Goal: Task Accomplishment & Management: Use online tool/utility

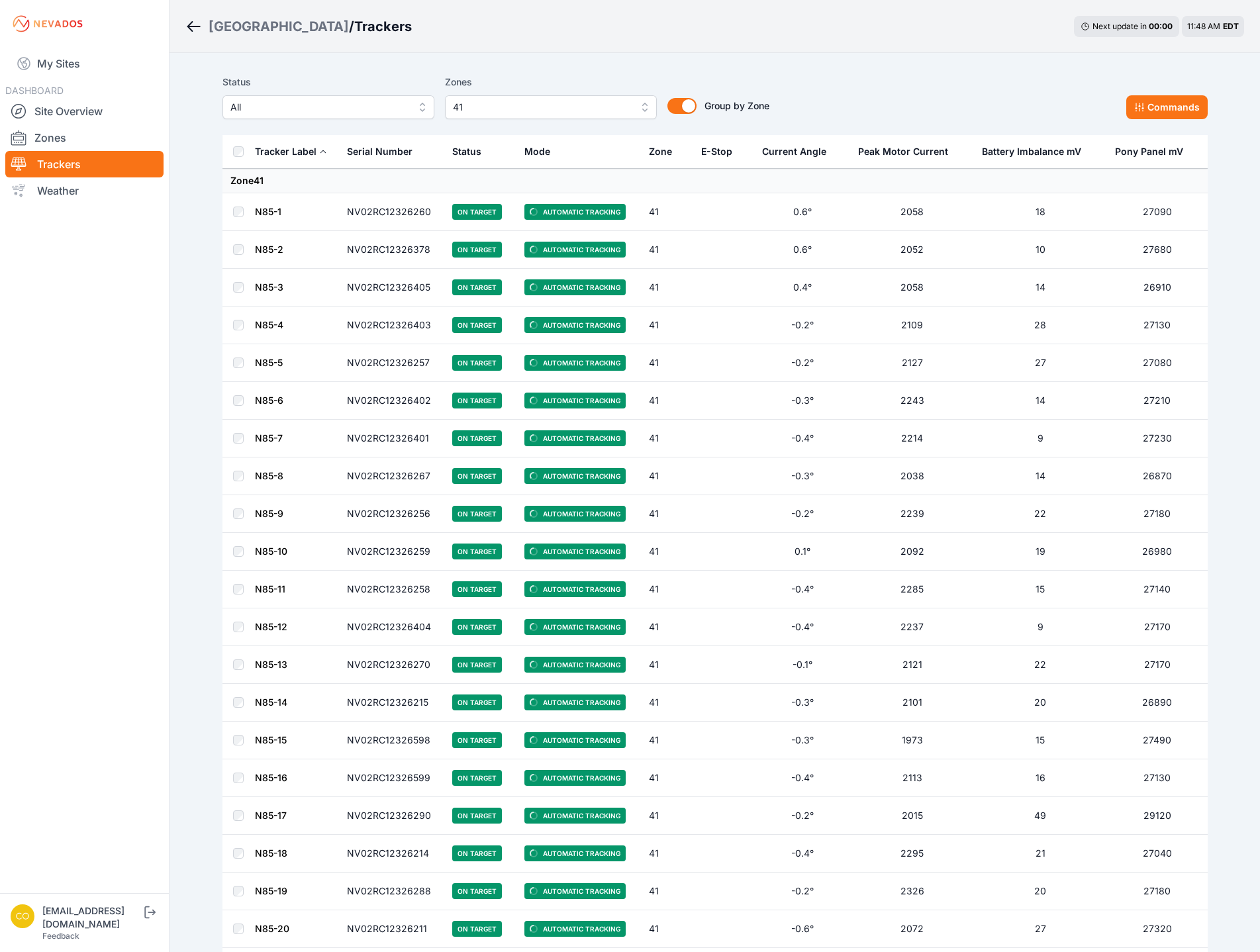
click at [563, 115] on span "41" at bounding box center [541, 107] width 178 height 16
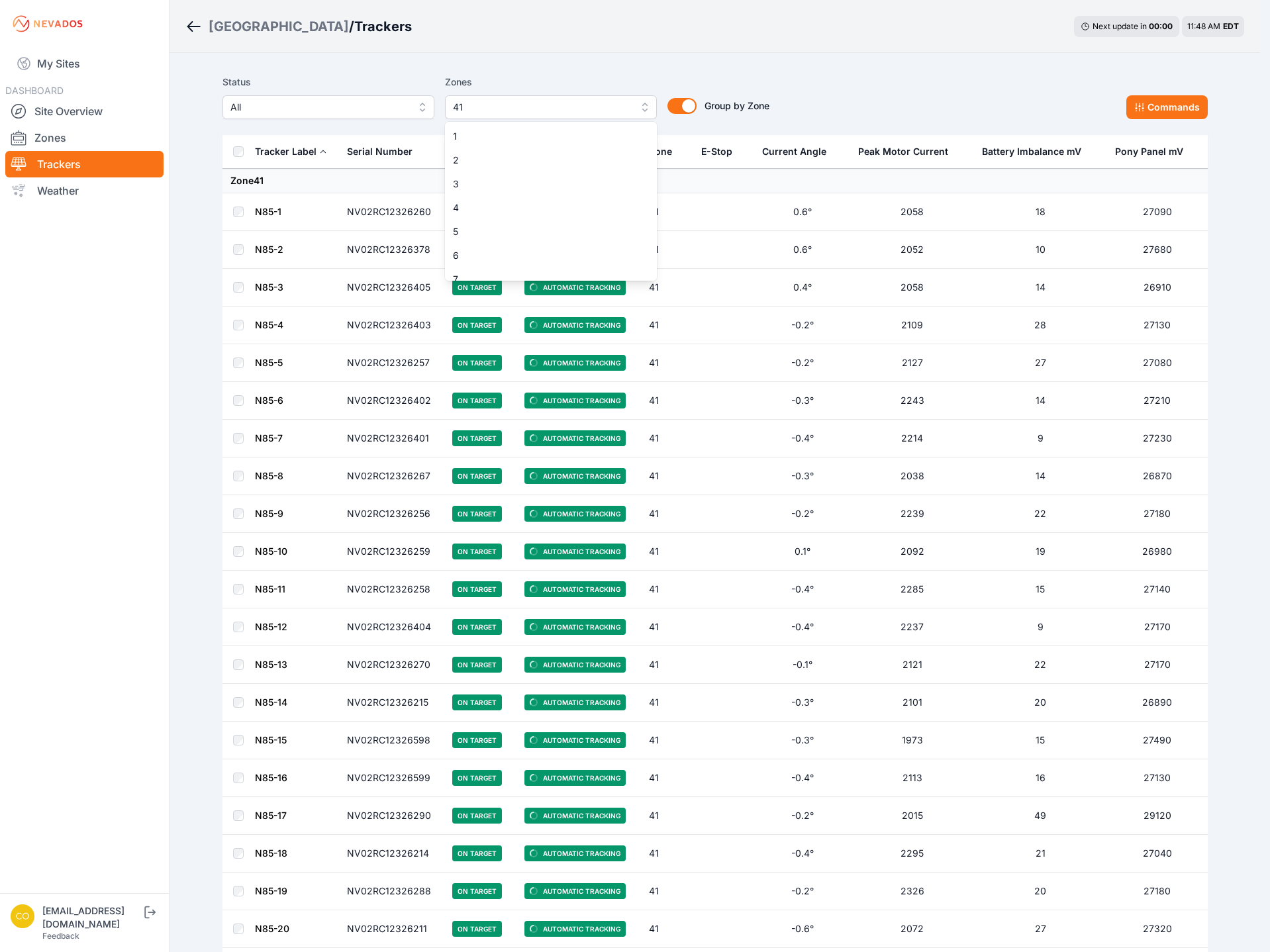
scroll to position [821, 0]
click at [633, 268] on icon at bounding box center [640, 269] width 13 height 13
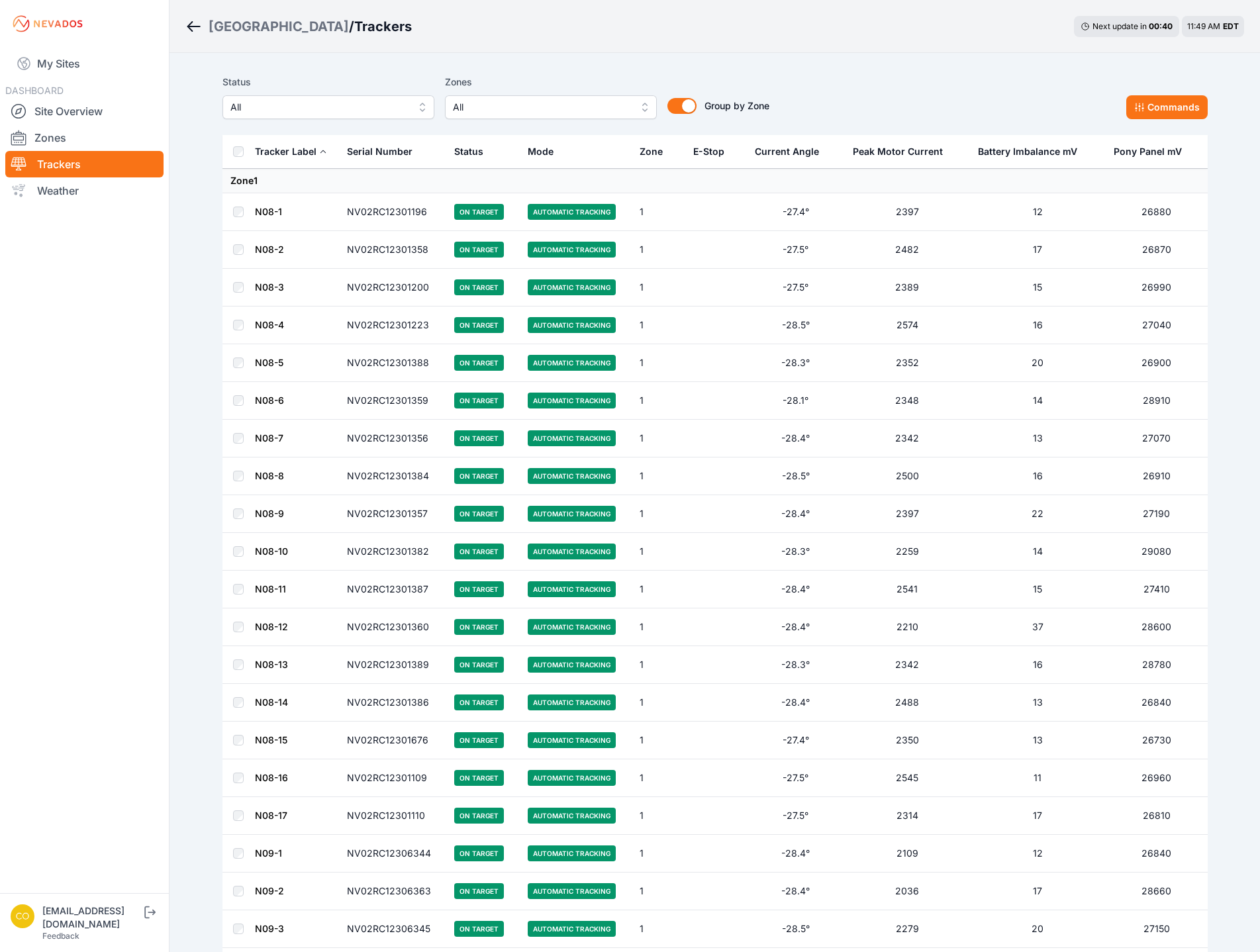
click at [555, 110] on span "All" at bounding box center [541, 107] width 178 height 16
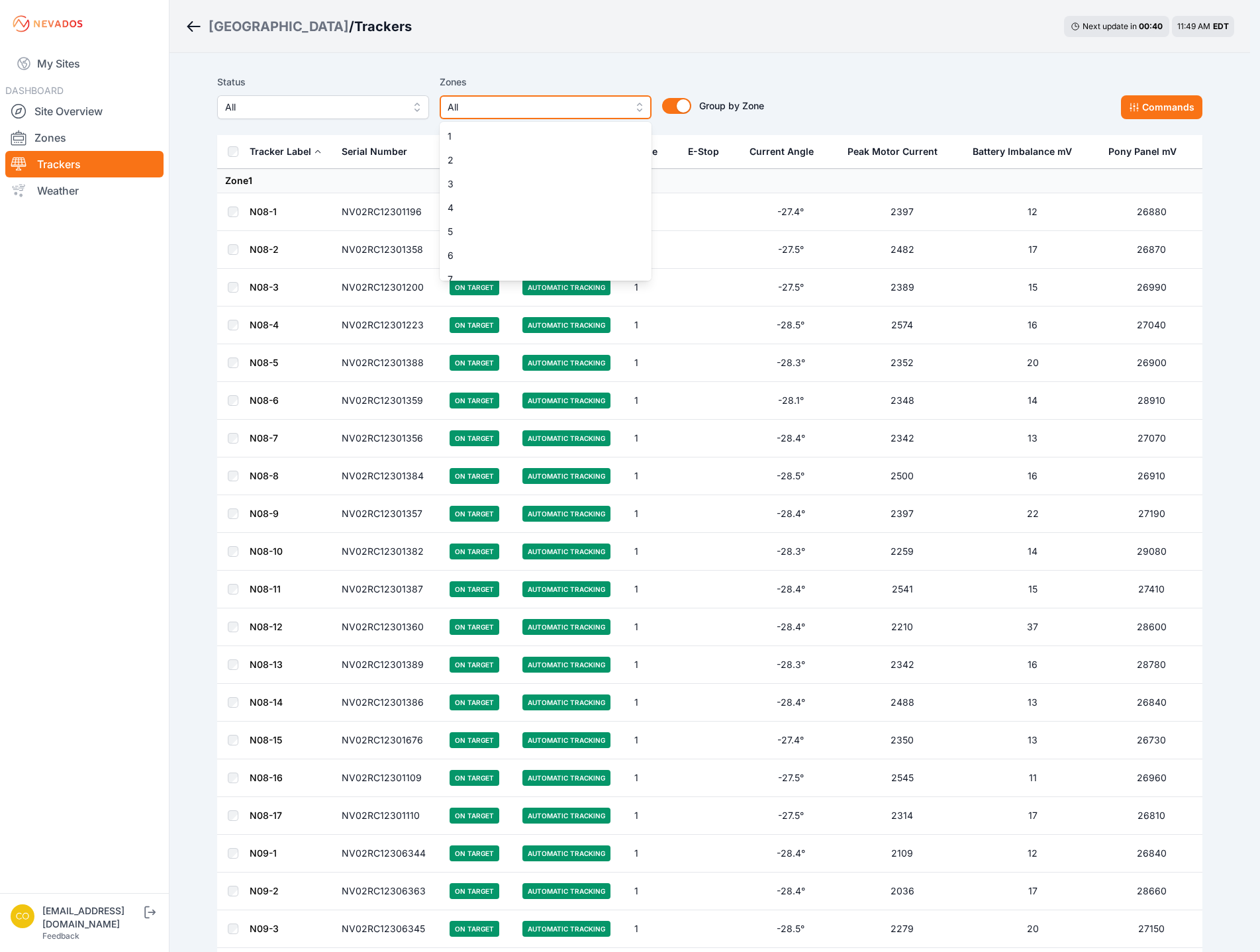
click at [642, 107] on button "All" at bounding box center [546, 107] width 212 height 24
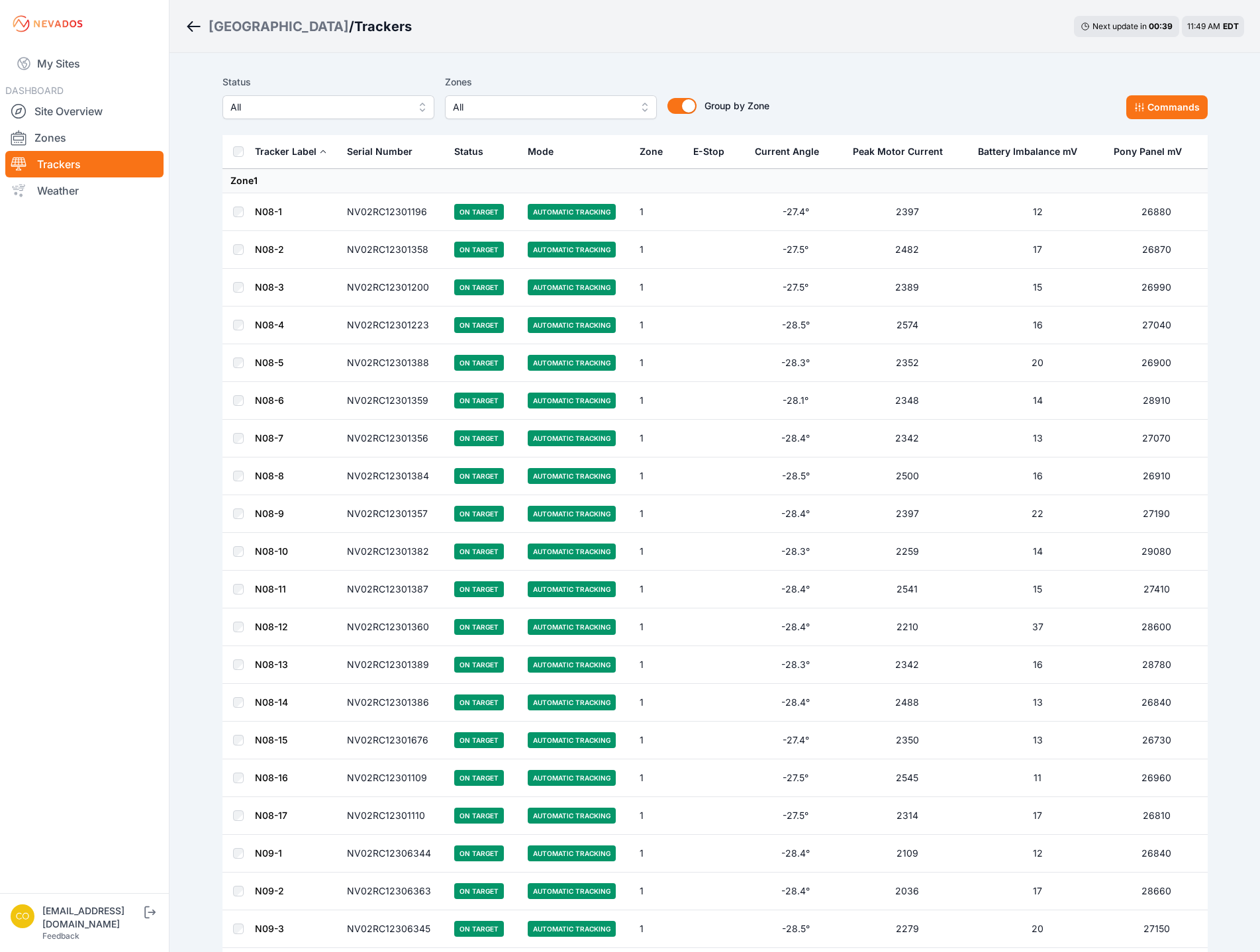
click at [632, 99] on button "All" at bounding box center [551, 107] width 212 height 24
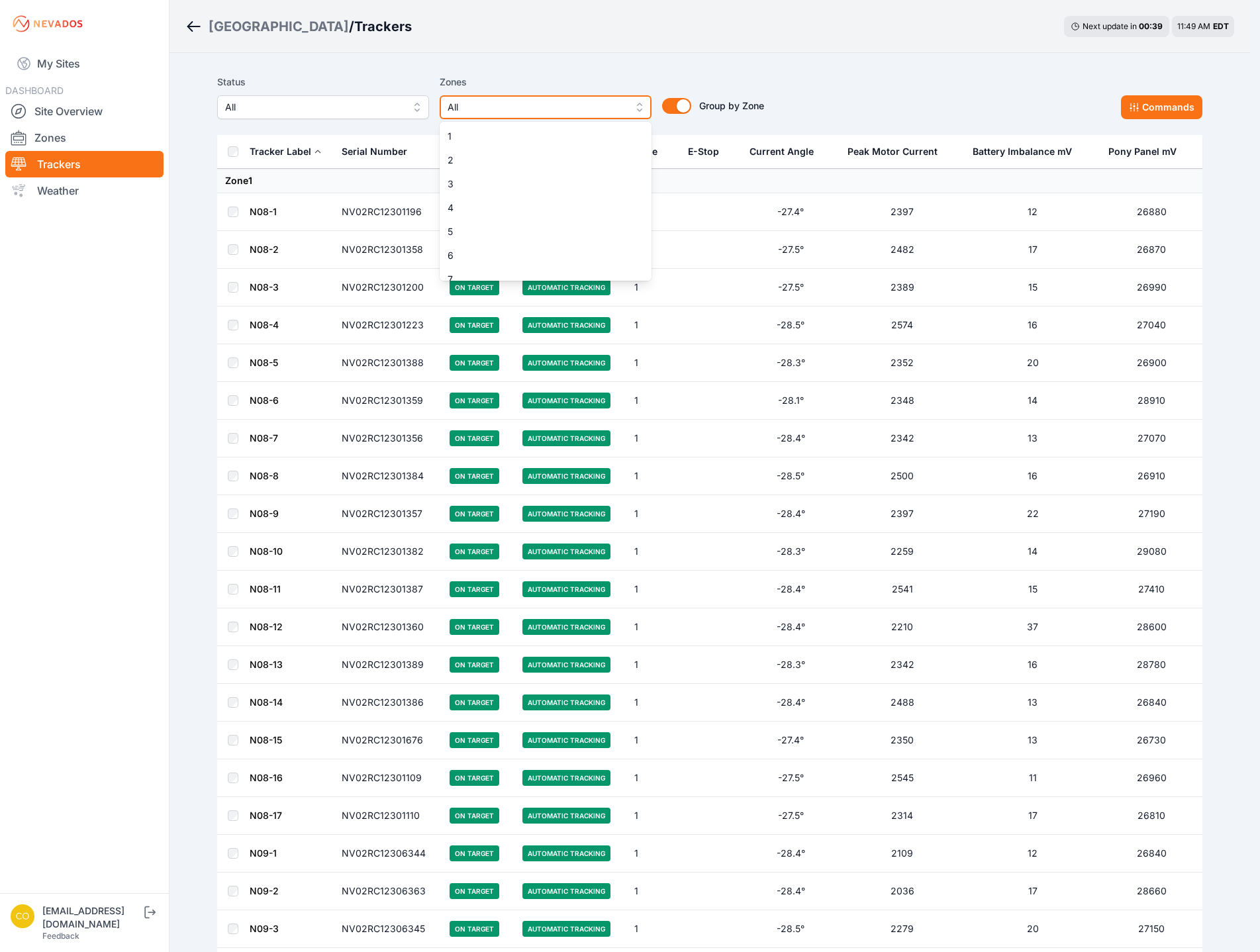
click at [640, 108] on button "All" at bounding box center [546, 107] width 212 height 24
click at [521, 105] on span "All" at bounding box center [536, 107] width 178 height 16
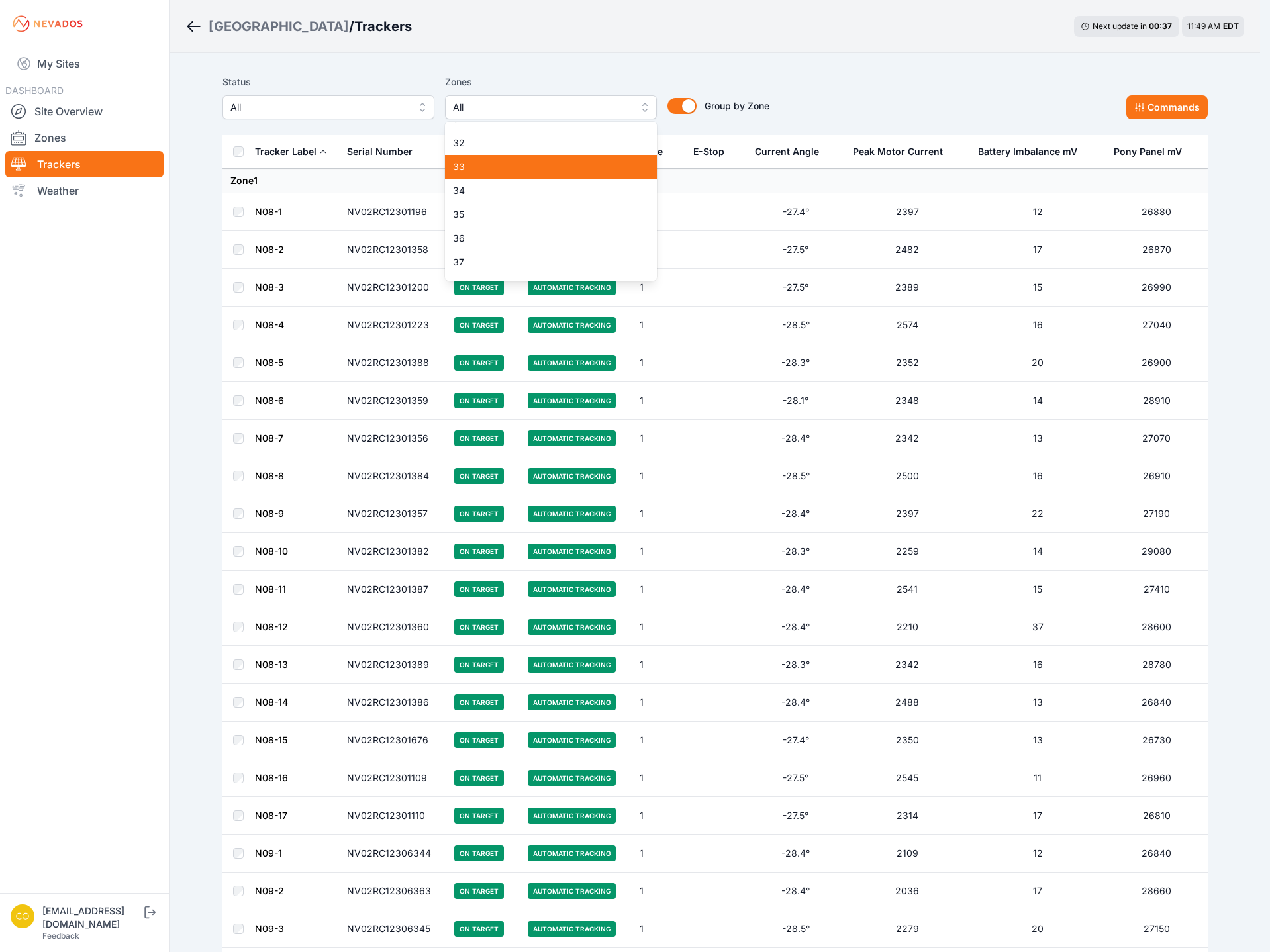
scroll to position [755, 0]
click at [476, 196] on span "35" at bounding box center [543, 192] width 180 height 13
click at [472, 220] on span "36" at bounding box center [543, 216] width 180 height 13
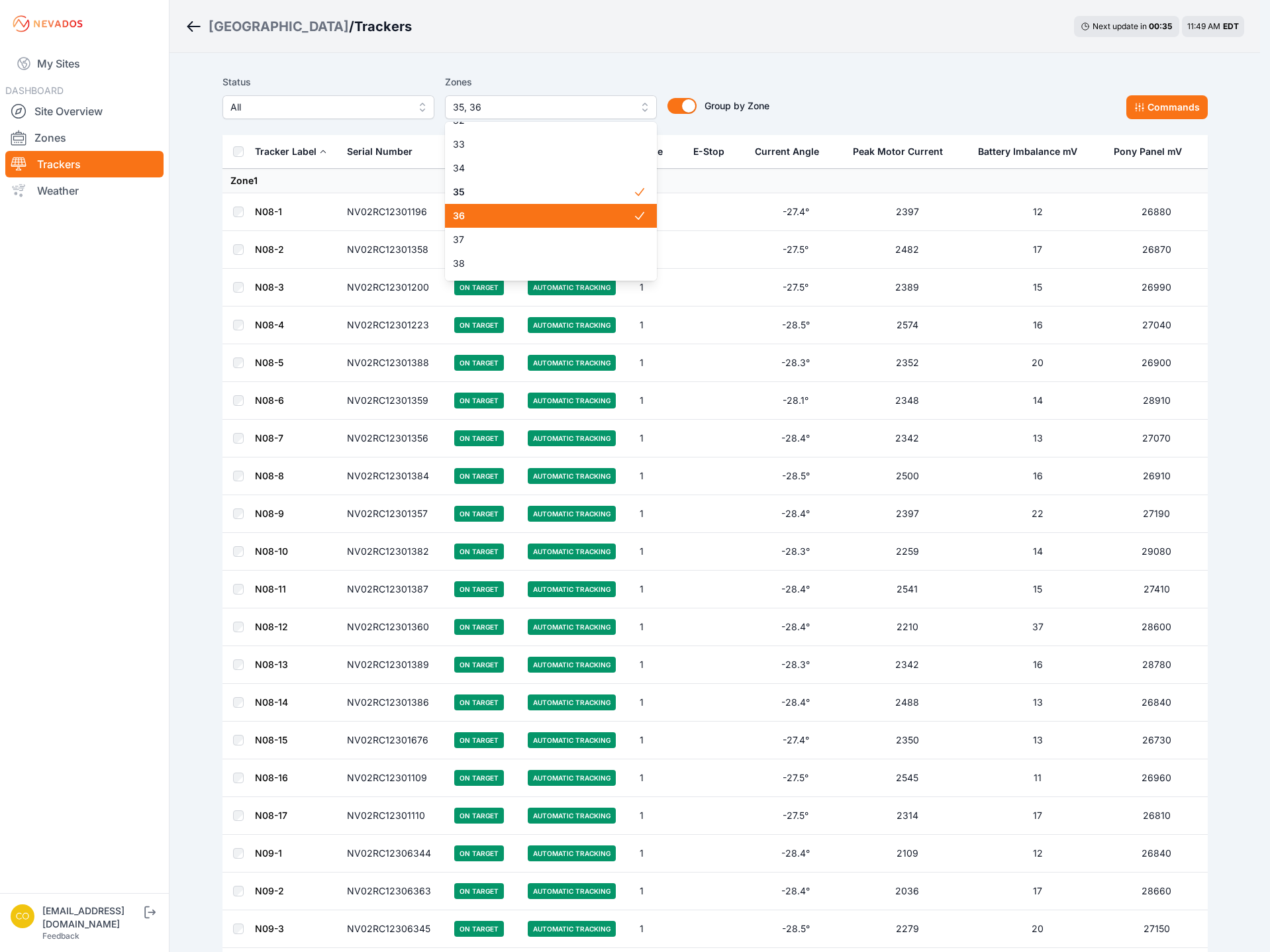
click at [458, 262] on span "38" at bounding box center [543, 263] width 180 height 13
click at [466, 495] on span "38-2" at bounding box center [543, 502] width 180 height 13
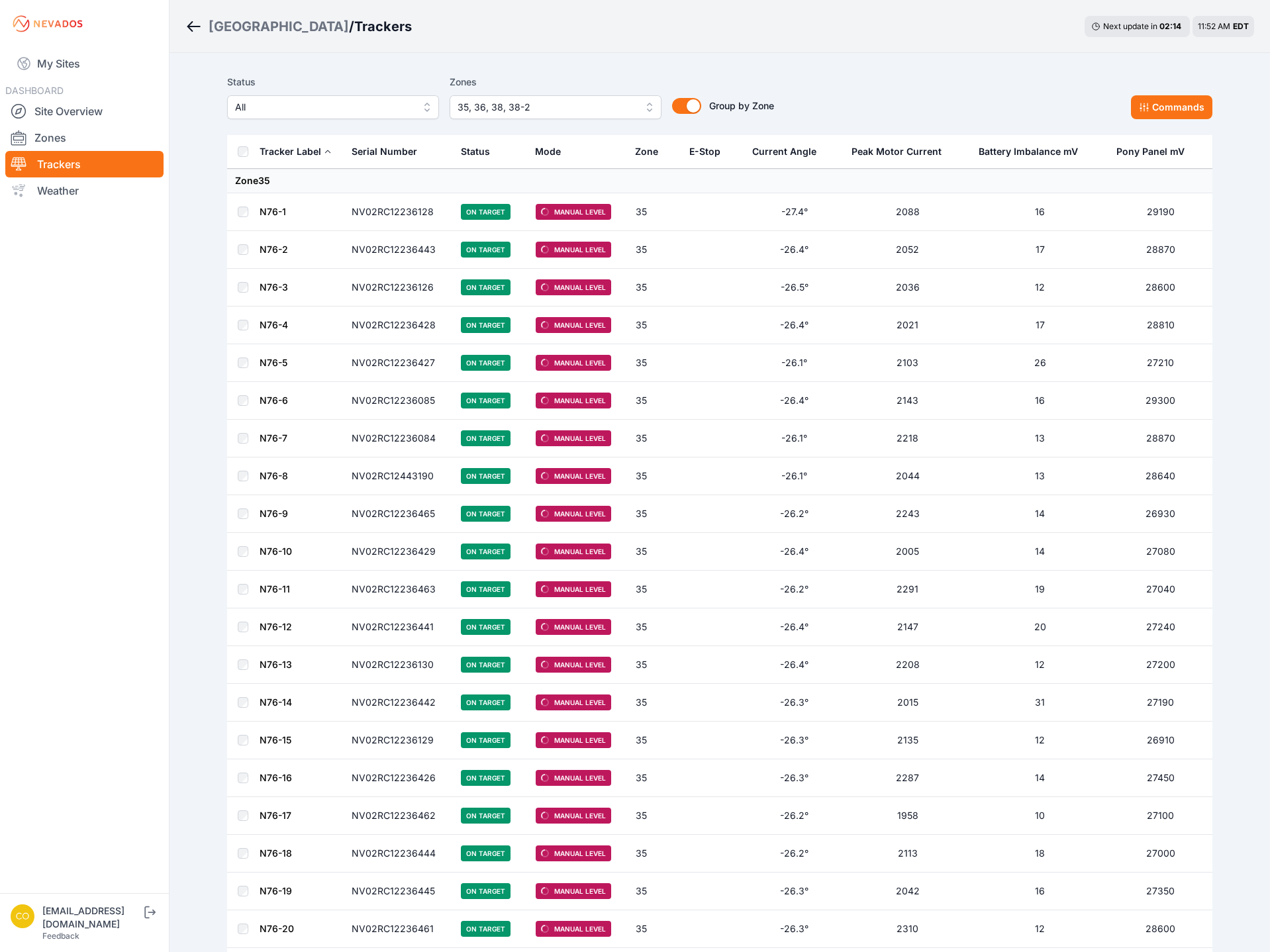
click at [595, 107] on span "35, 36, 38, 38-2" at bounding box center [546, 107] width 178 height 16
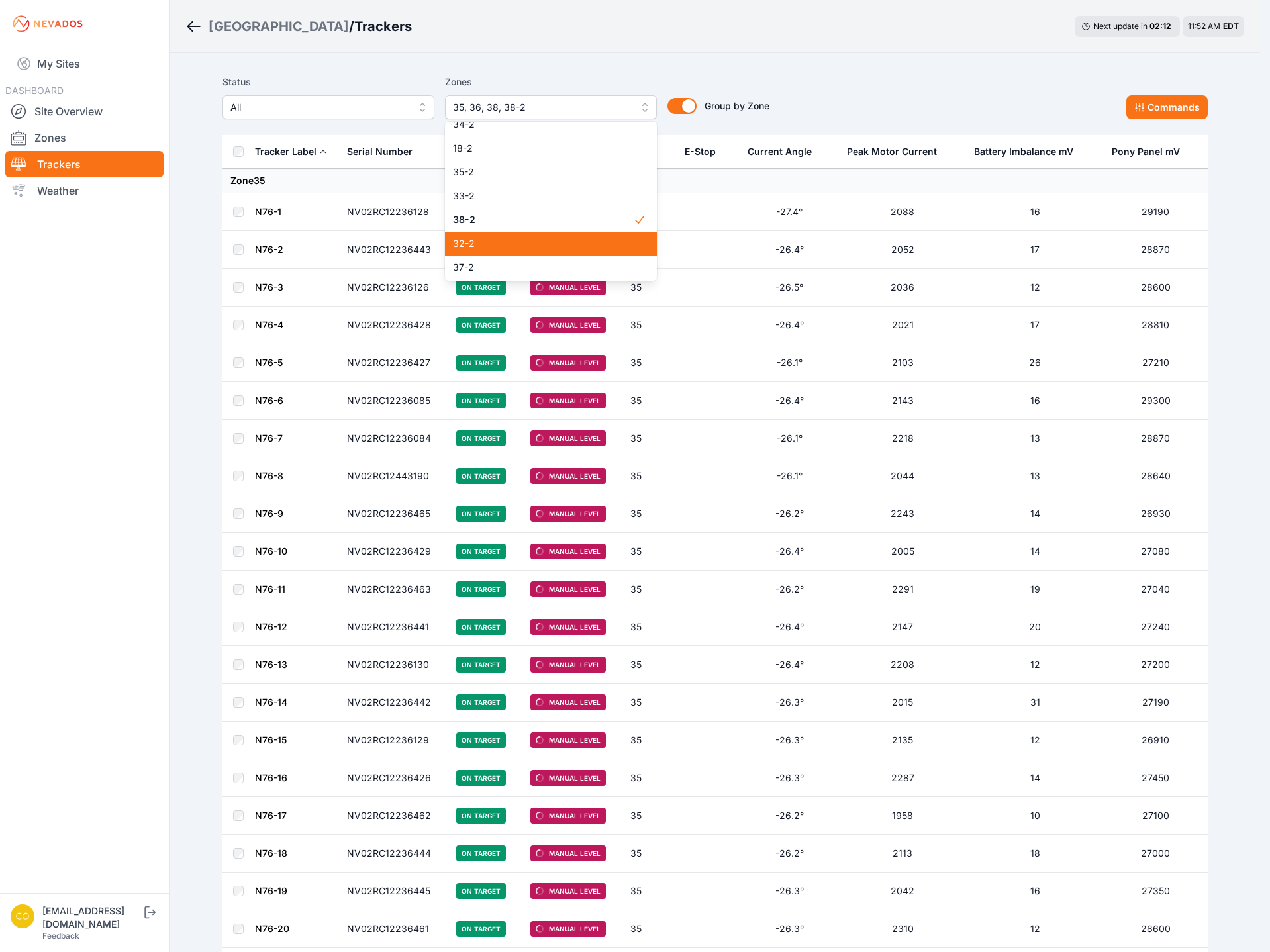
scroll to position [1038, 0]
click at [537, 215] on span "38-2" at bounding box center [543, 219] width 180 height 13
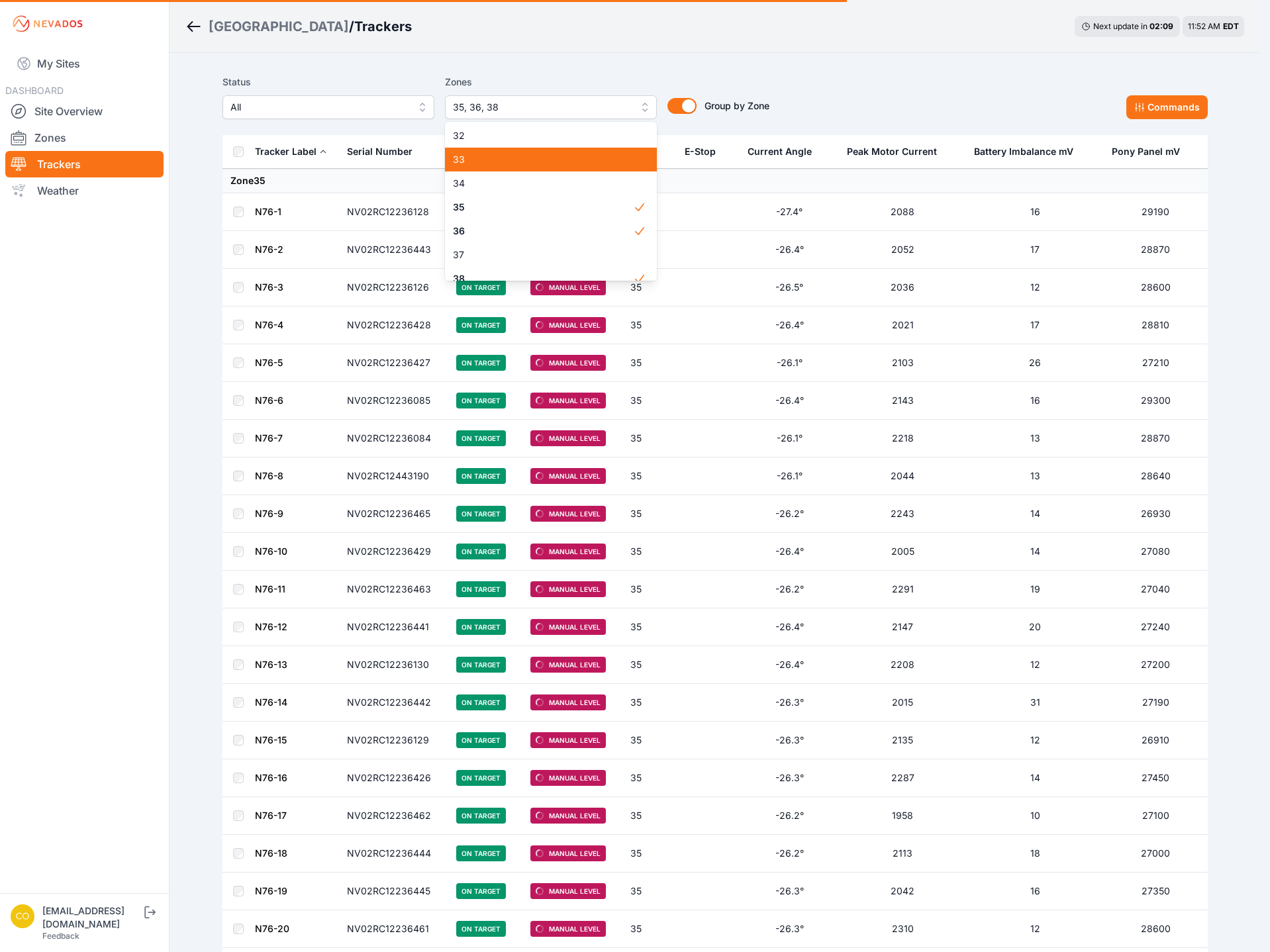
scroll to position [774, 0]
click at [486, 181] on div "35" at bounding box center [551, 173] width 212 height 24
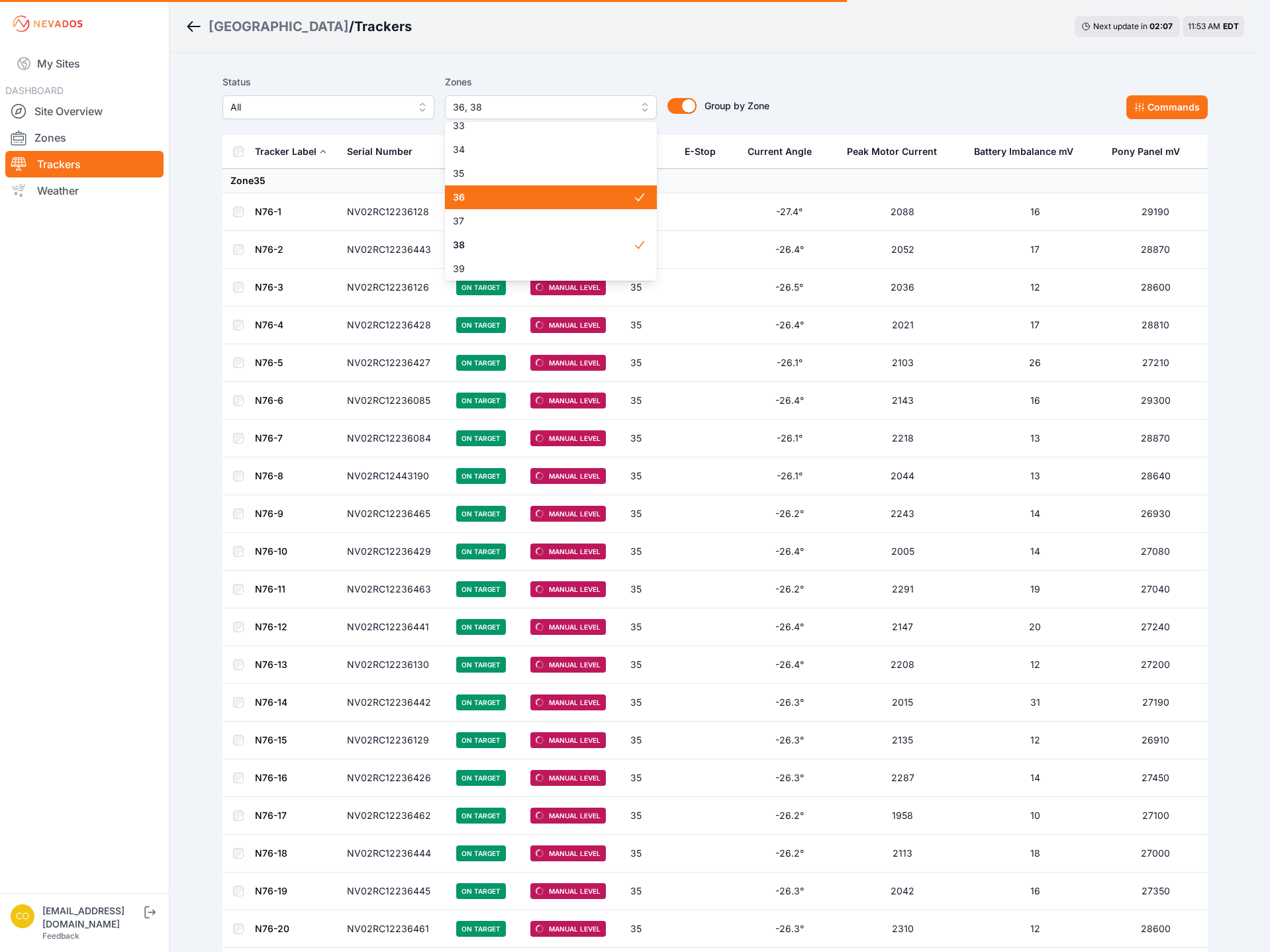
click at [480, 197] on span "36" at bounding box center [543, 197] width 180 height 13
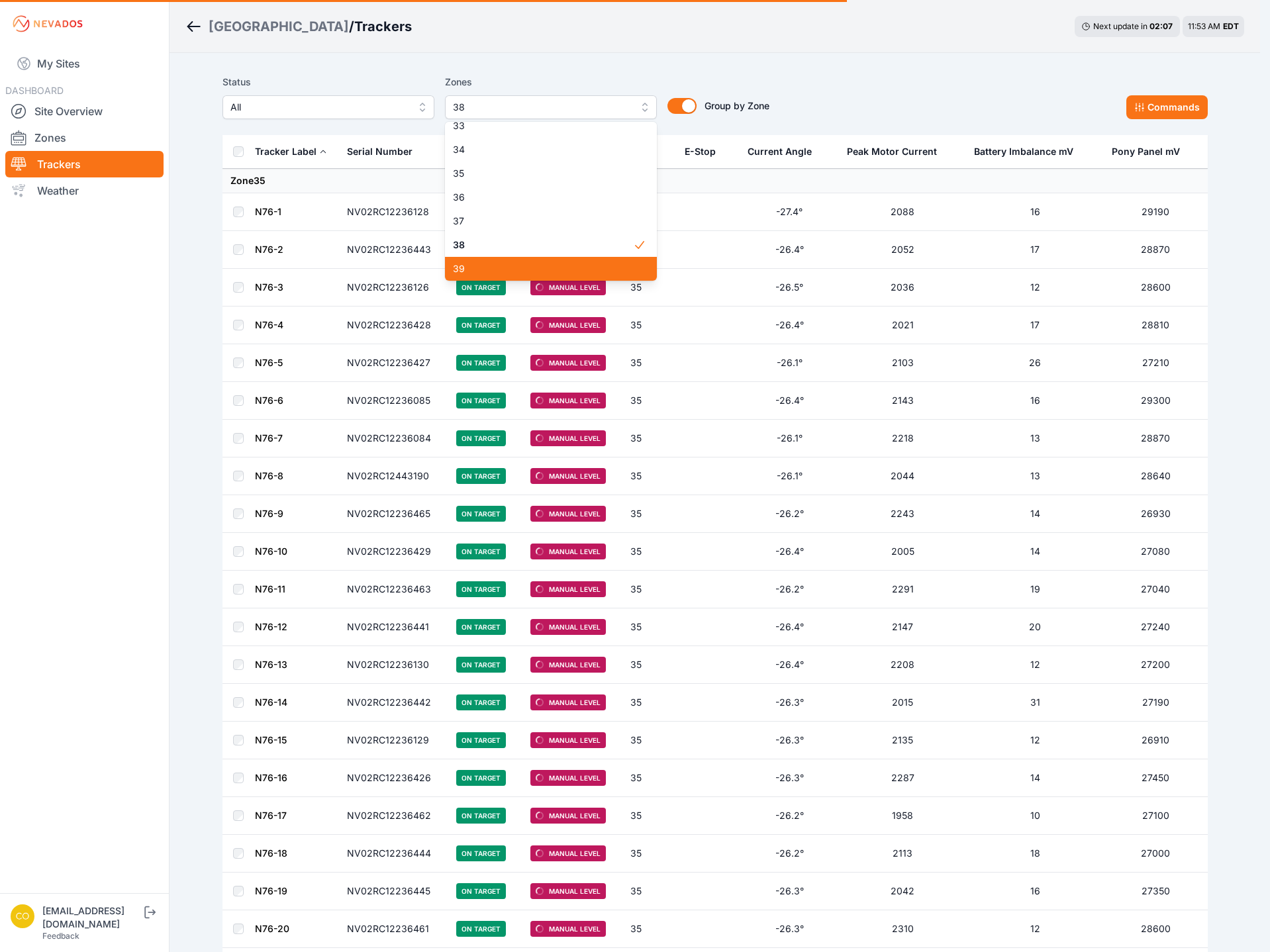
click at [474, 263] on span "39" at bounding box center [543, 269] width 180 height 13
click at [591, 244] on span "38" at bounding box center [543, 245] width 180 height 13
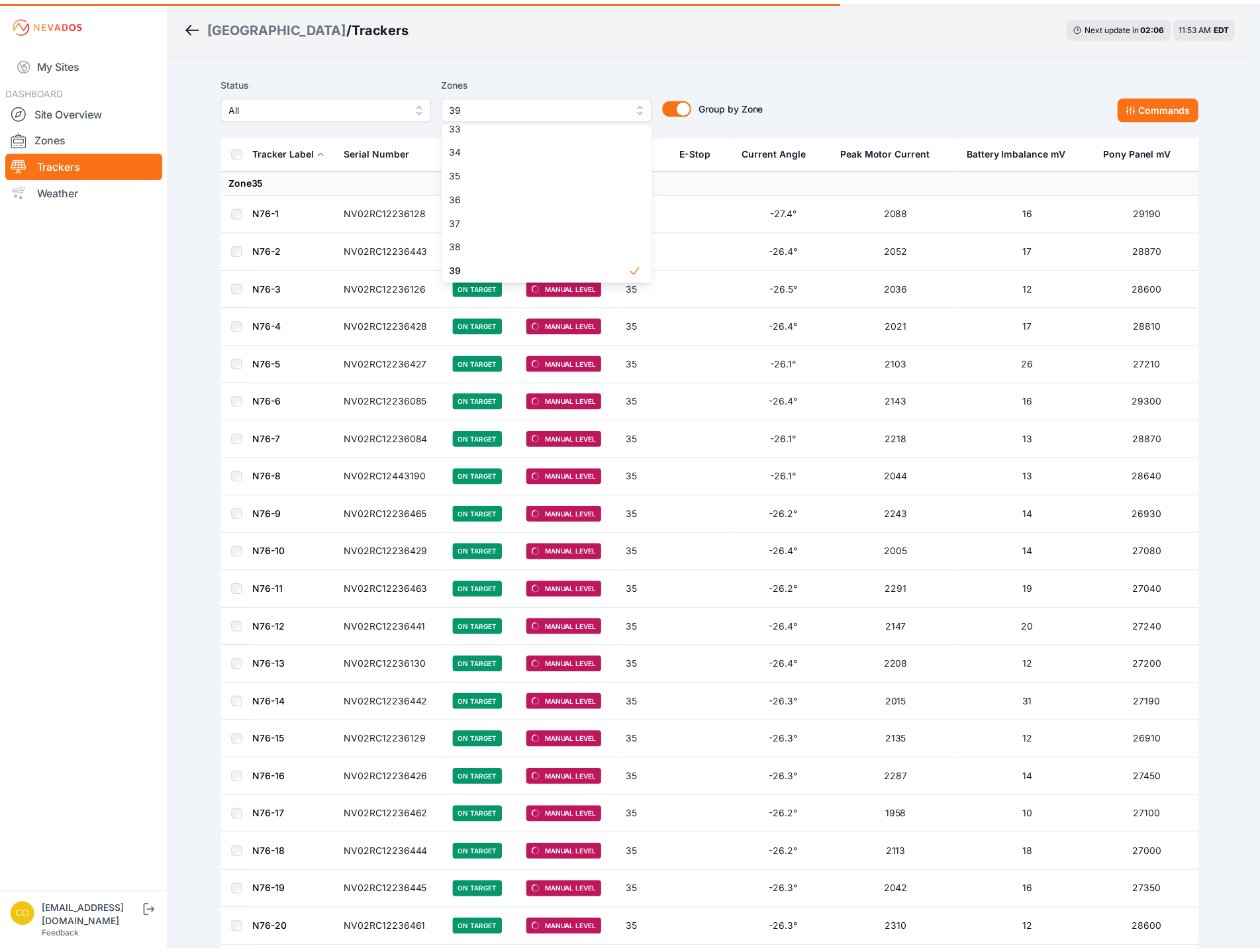
scroll to position [839, 0]
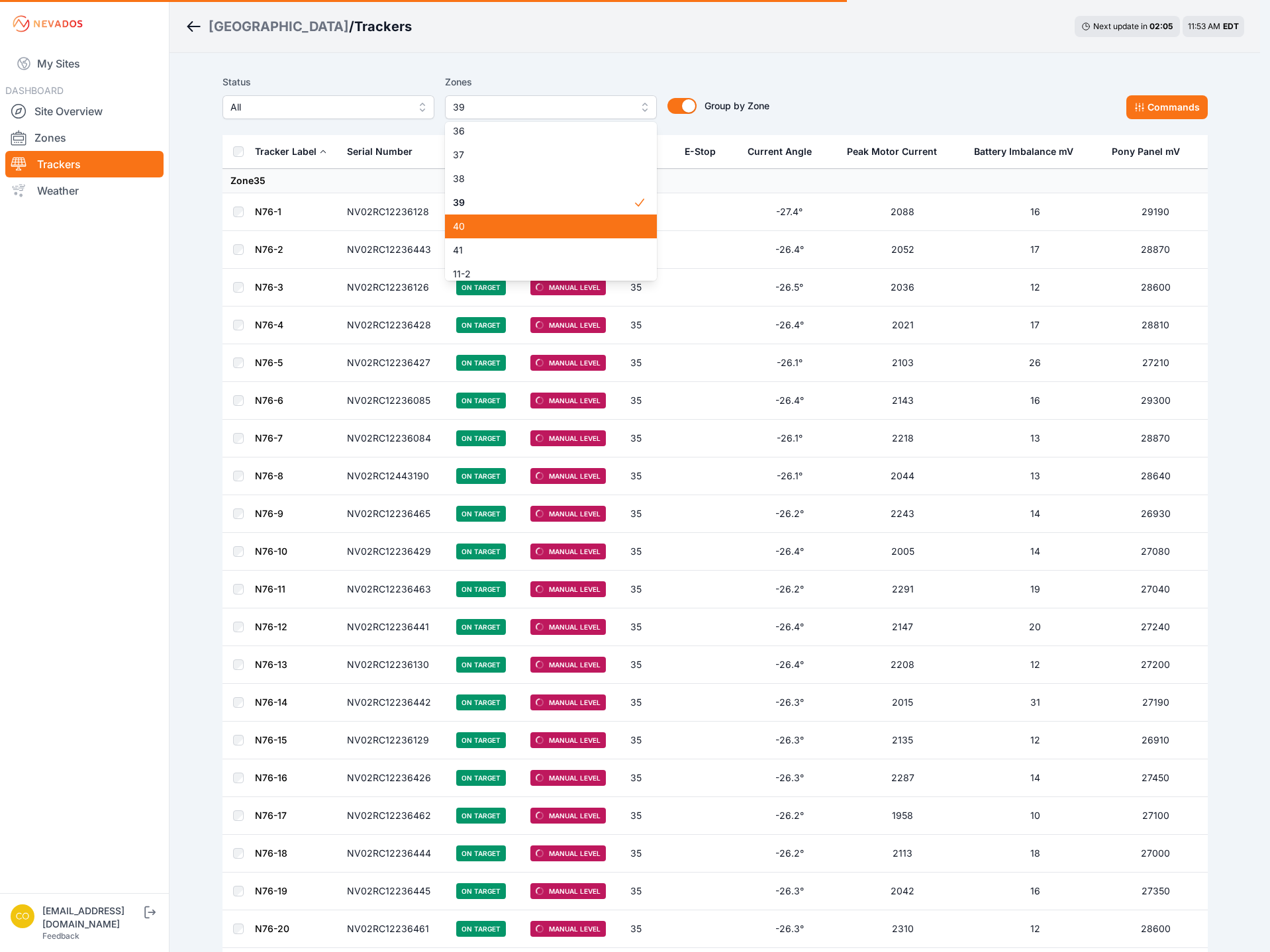
click at [563, 227] on span "40" at bounding box center [543, 227] width 180 height 13
click at [888, 88] on div "Status All Zones 39, 40 1 2 3 4 5 6 7 8 9 10 11 12 13 14 15 16 17 18 19 20 21 2…" at bounding box center [714, 97] width 985 height 45
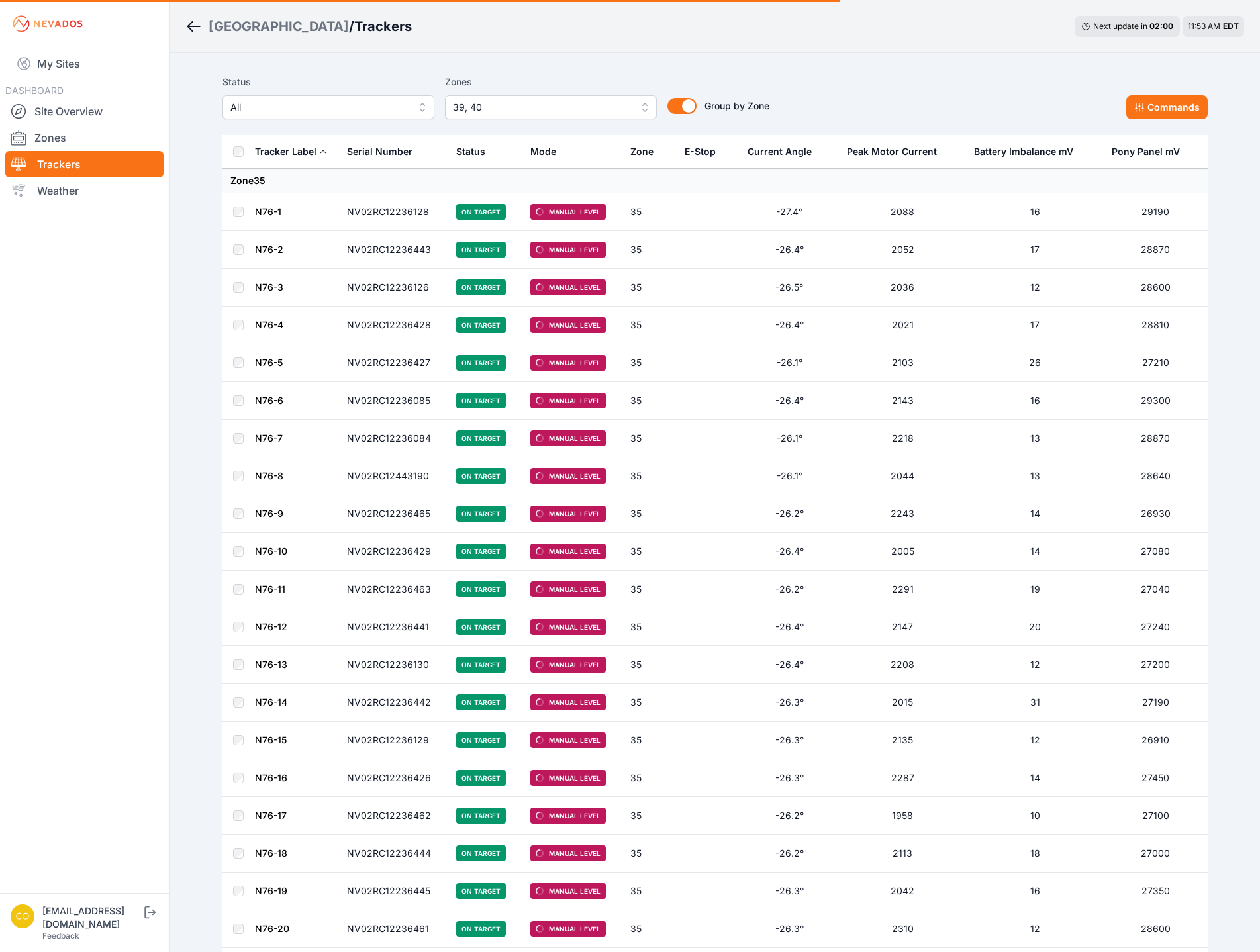
click at [232, 151] on th at bounding box center [238, 152] width 31 height 34
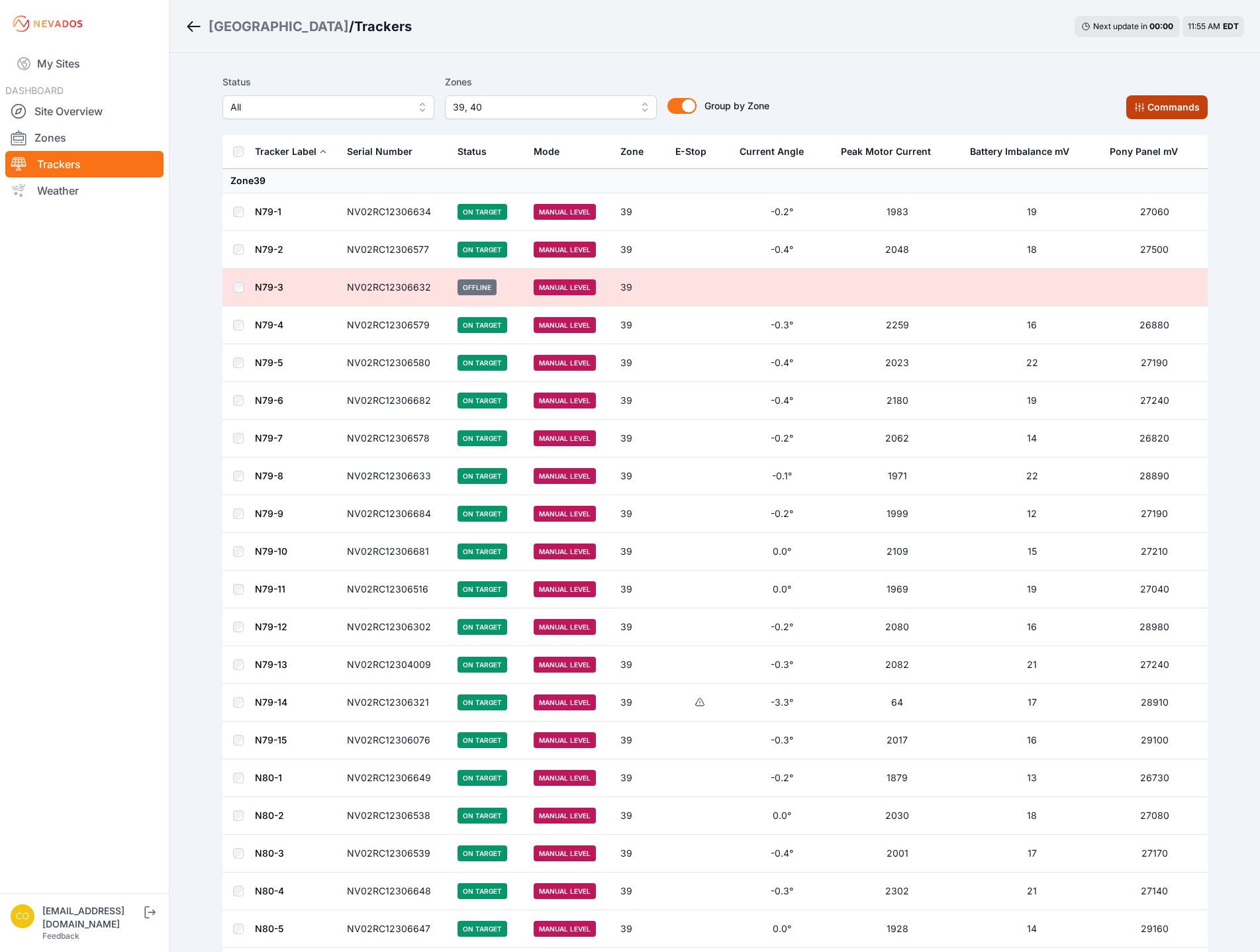
click at [1171, 110] on button "Commands" at bounding box center [1166, 107] width 81 height 24
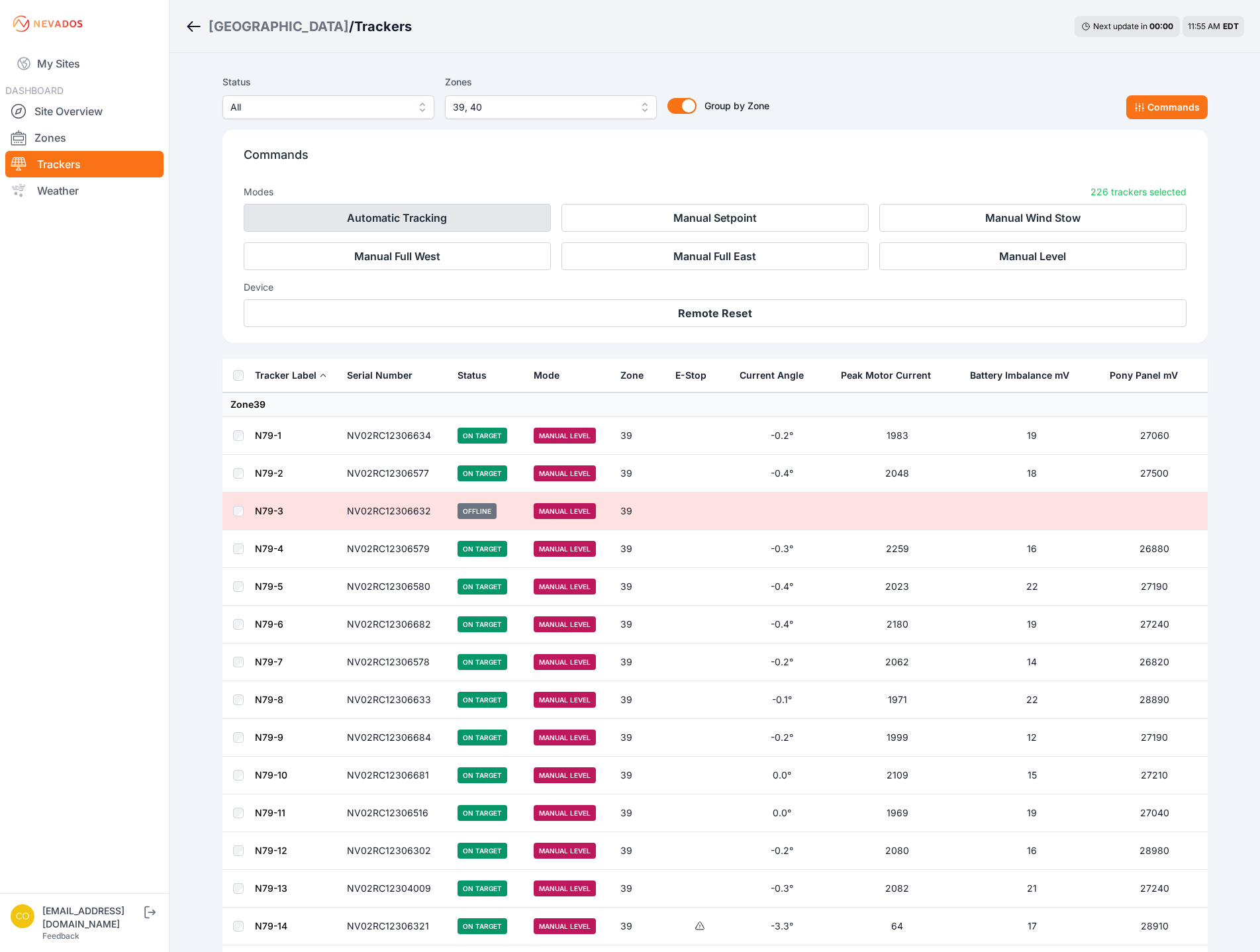
click at [433, 221] on button "Automatic Tracking" at bounding box center [397, 218] width 307 height 28
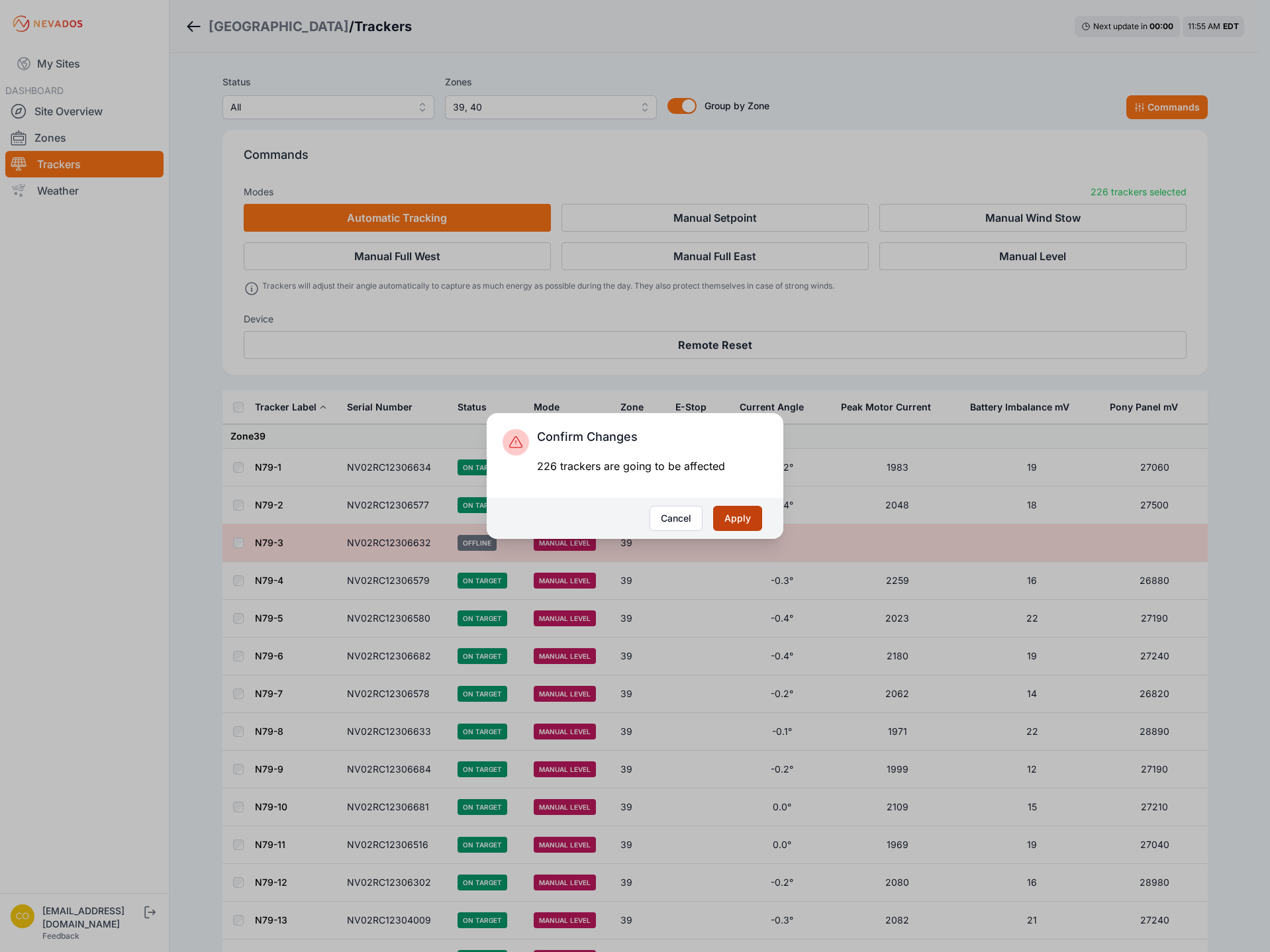
click at [739, 524] on button "Apply" at bounding box center [737, 518] width 49 height 25
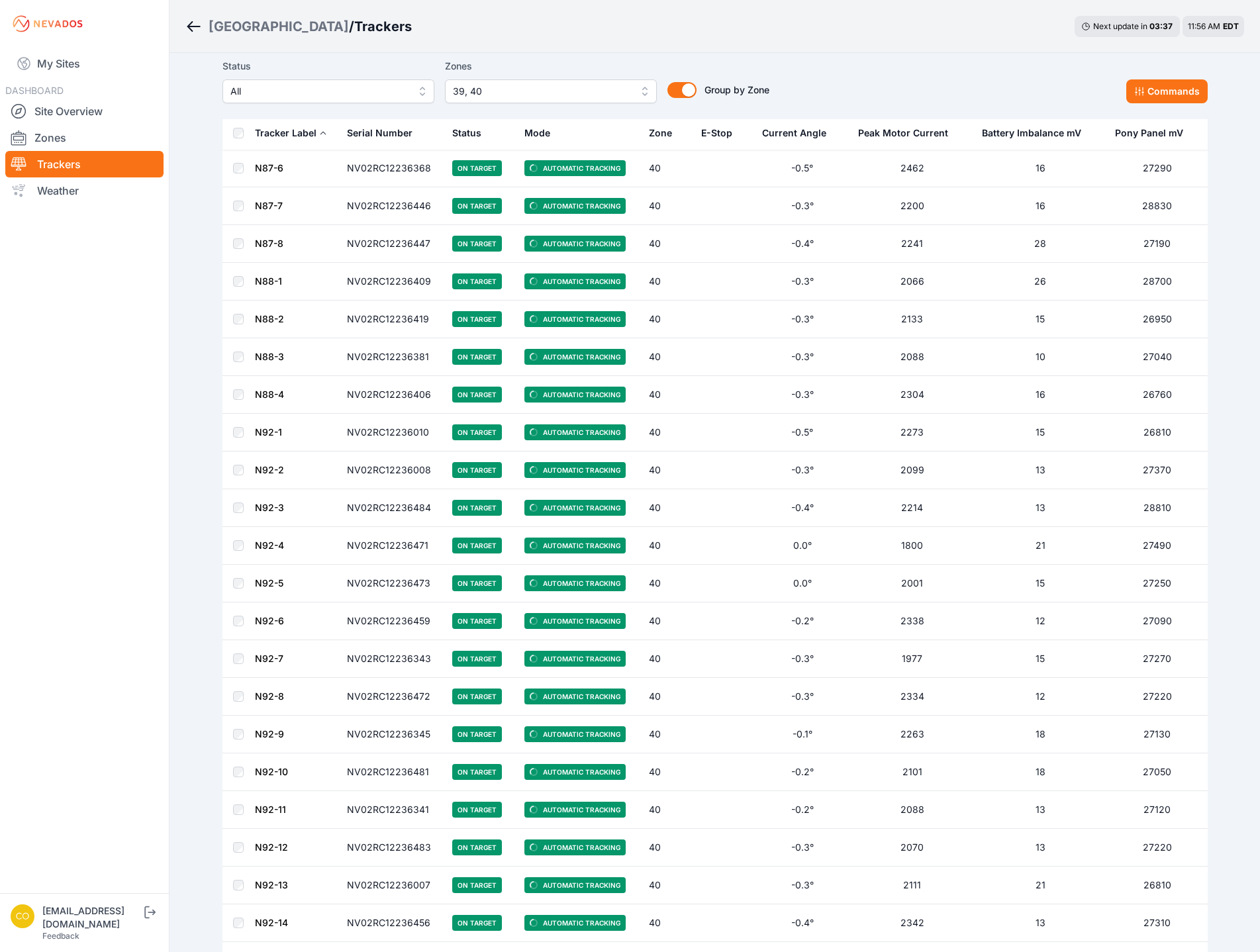
scroll to position [4502, 0]
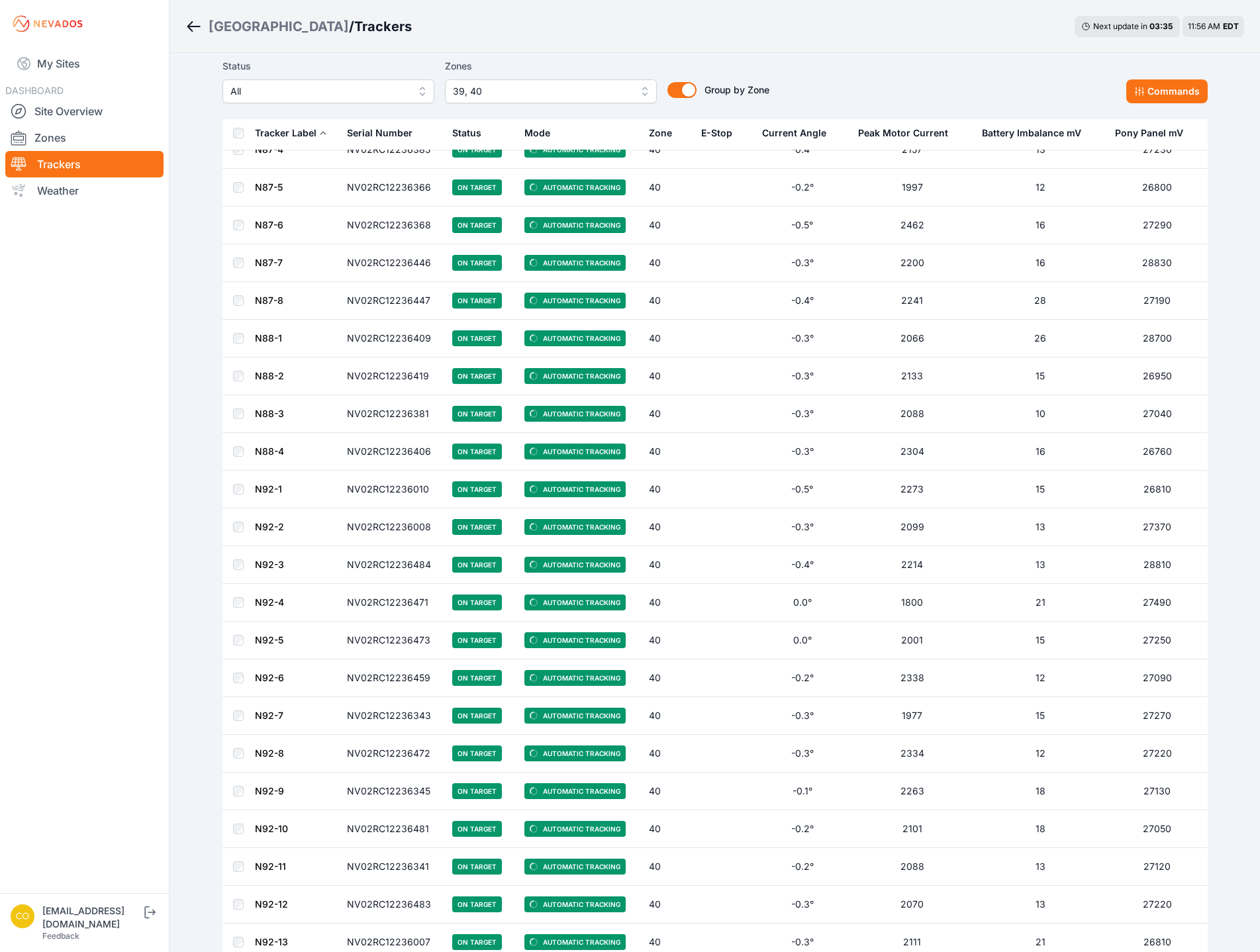
click at [192, 27] on icon "Breadcrumb" at bounding box center [194, 26] width 13 height 1
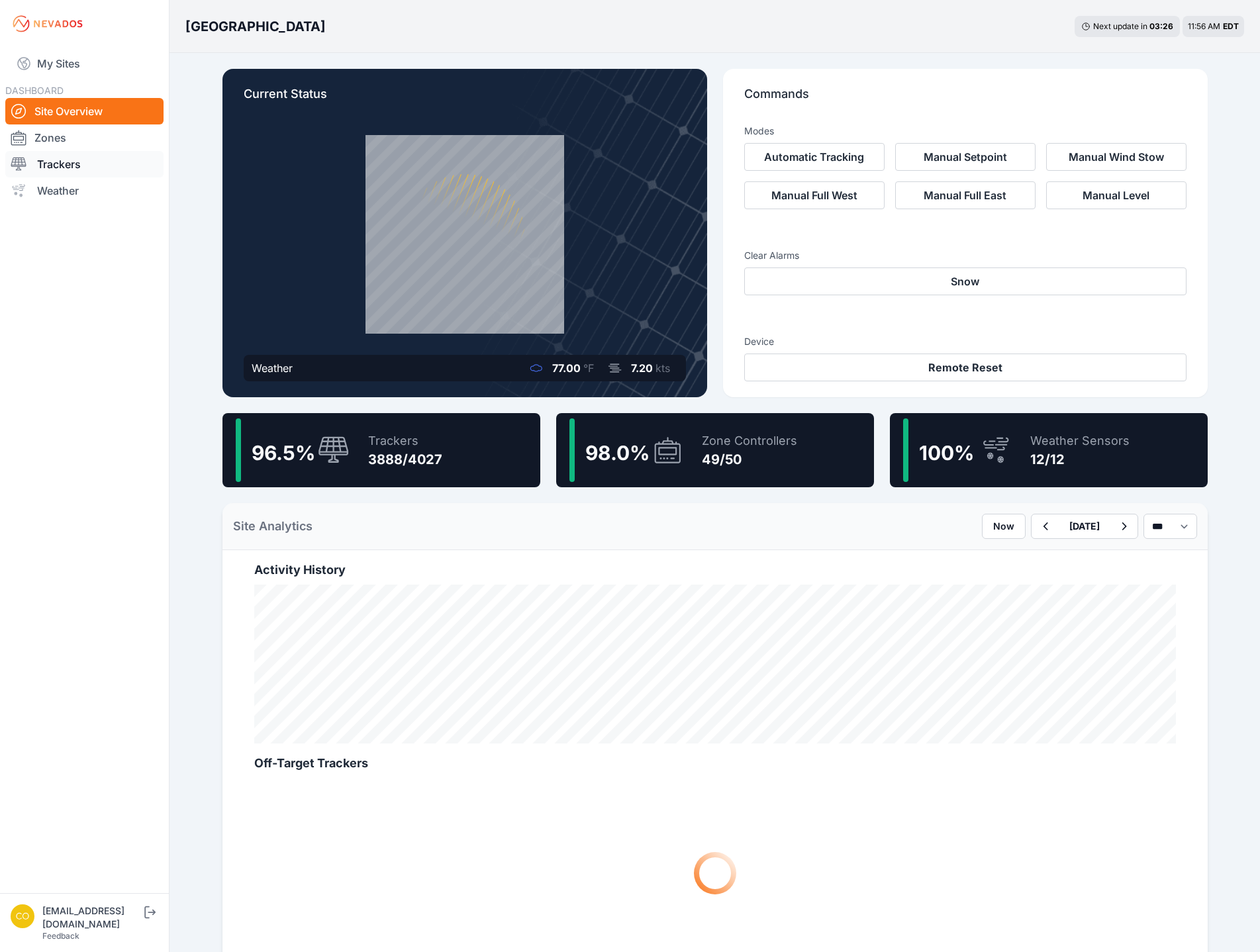
click at [95, 164] on link "Trackers" at bounding box center [84, 164] width 158 height 26
